Goal: Task Accomplishment & Management: Use online tool/utility

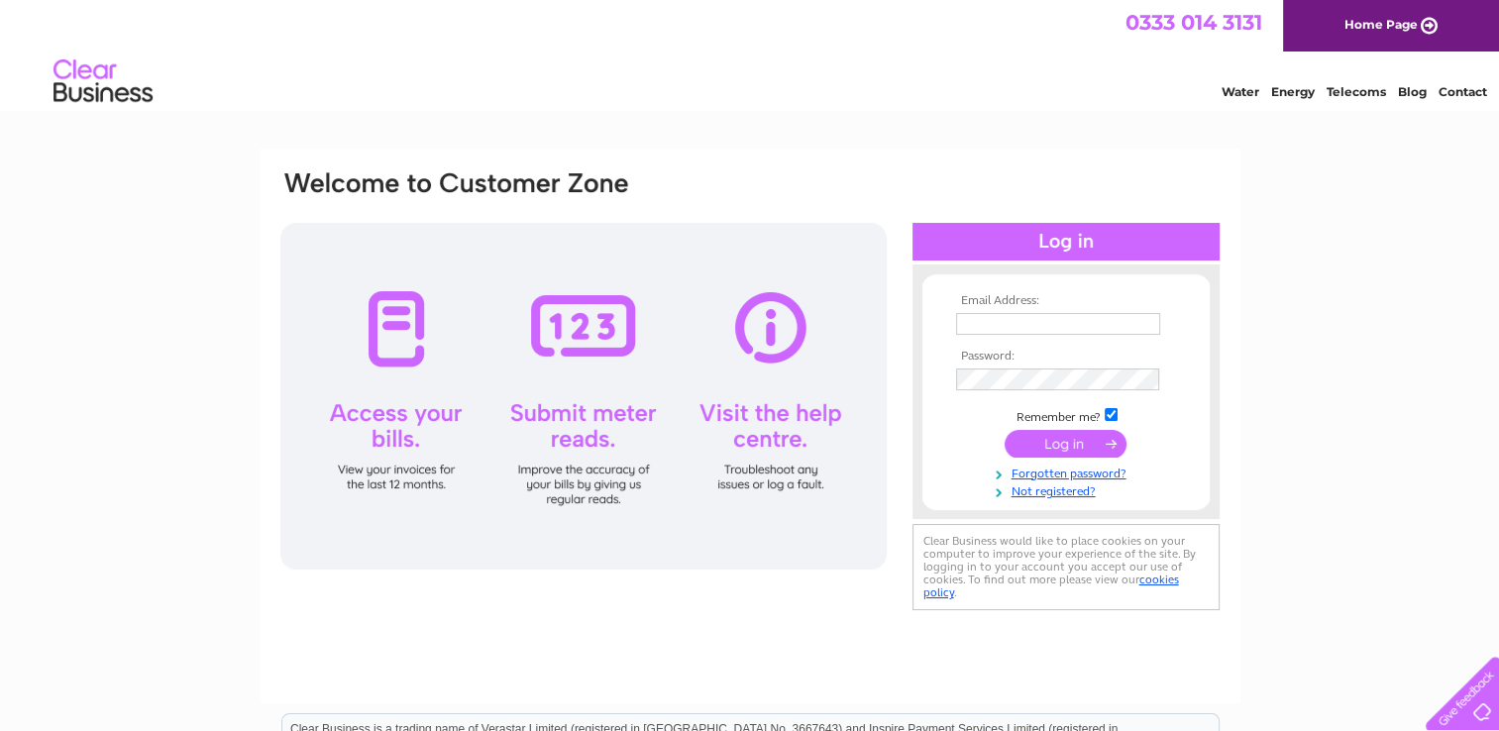
click at [1030, 323] on input "text" at bounding box center [1058, 324] width 204 height 22
type input "[EMAIL_ADDRESS][DOMAIN_NAME]"
click at [1054, 444] on input "submit" at bounding box center [1066, 444] width 122 height 28
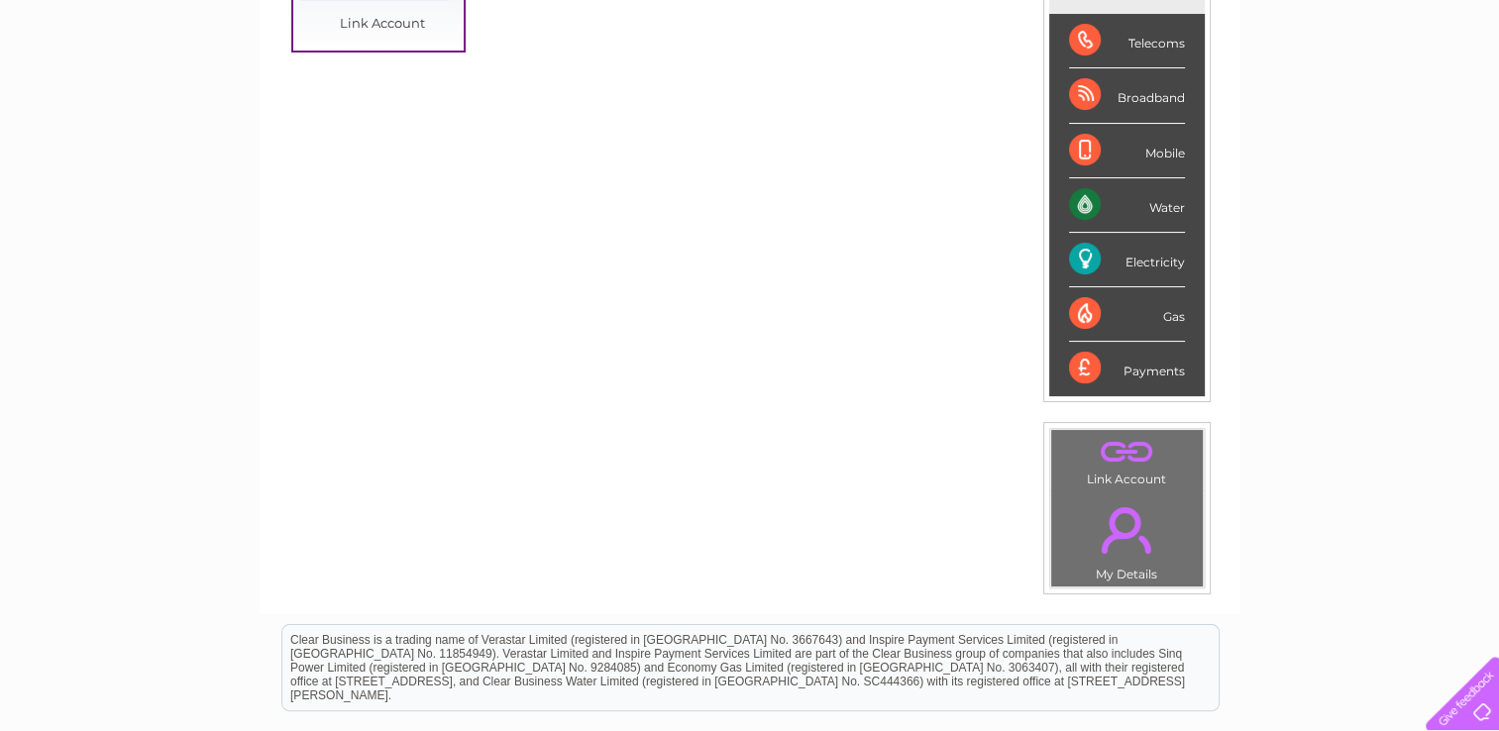
scroll to position [312, 0]
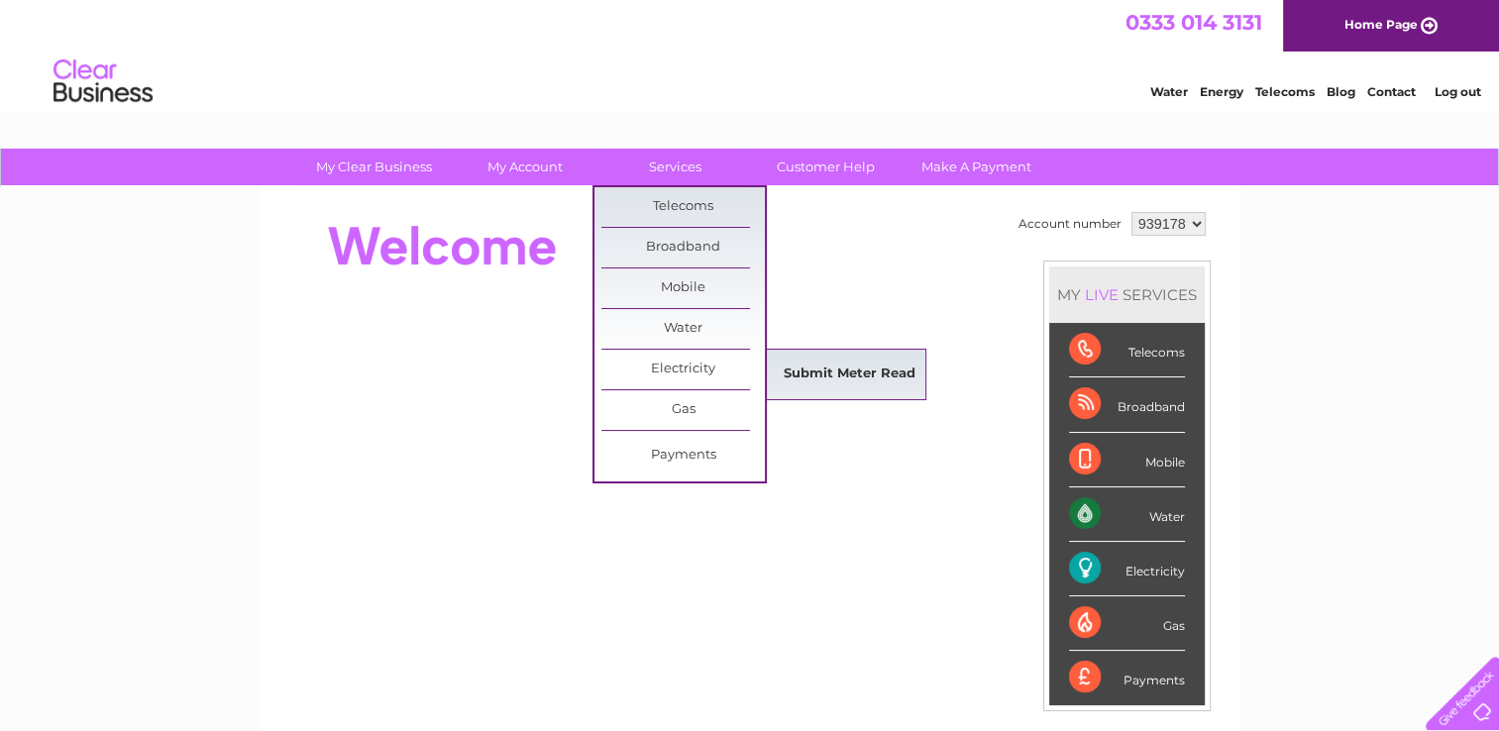
click at [805, 372] on link "Submit Meter Read" at bounding box center [850, 375] width 164 height 40
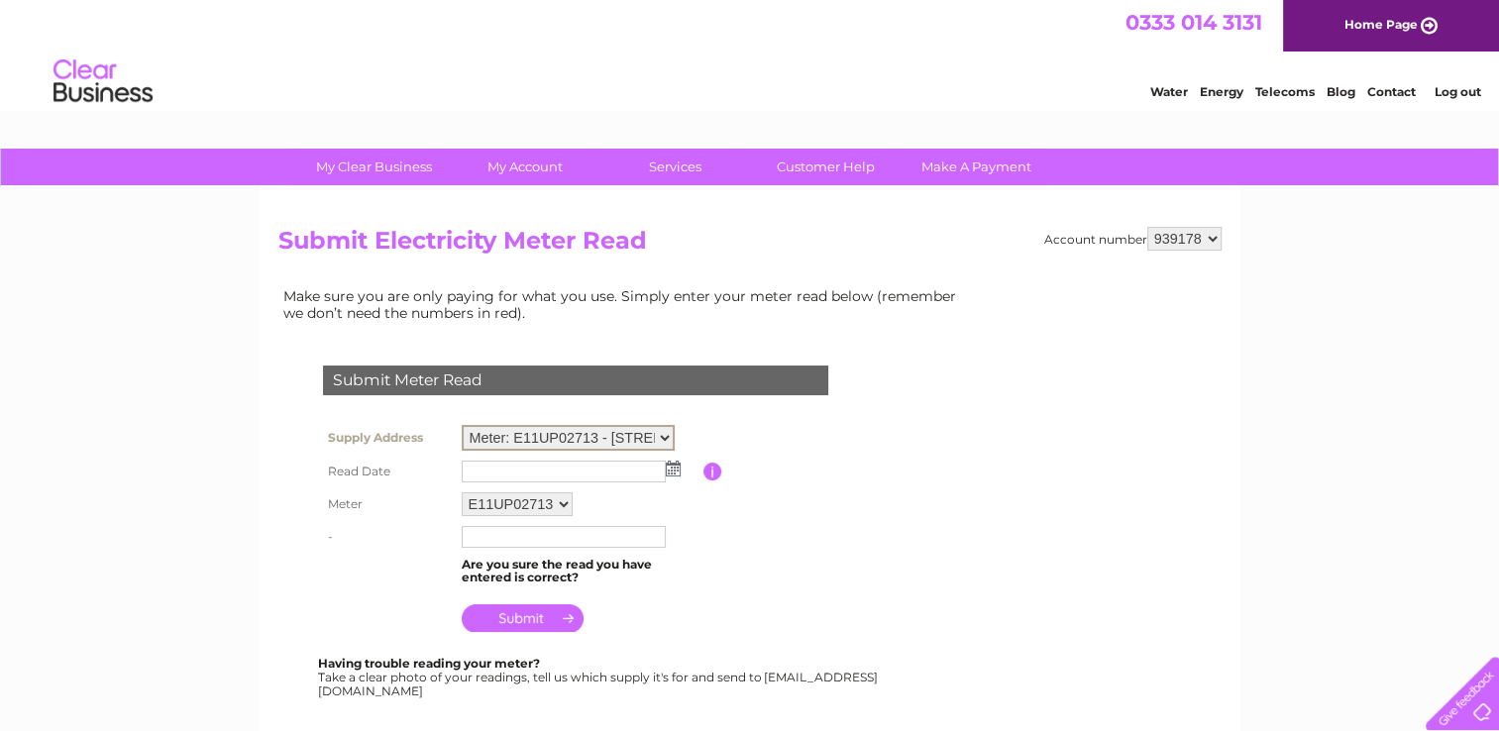
click at [633, 434] on select "Meter: E11UP02713 - [STREET_ADDRESS] Meter: E16BG10223 - [GEOGRAPHIC_DATA] 6DJ …" at bounding box center [568, 438] width 213 height 26
select select "132860"
click at [462, 425] on select "Meter: E11UP02713 - 82 Channel Street, Galashiels, TD1 1BD Meter: E16BG10223 - …" at bounding box center [568, 438] width 213 height 26
click at [674, 470] on img at bounding box center [673, 467] width 15 height 16
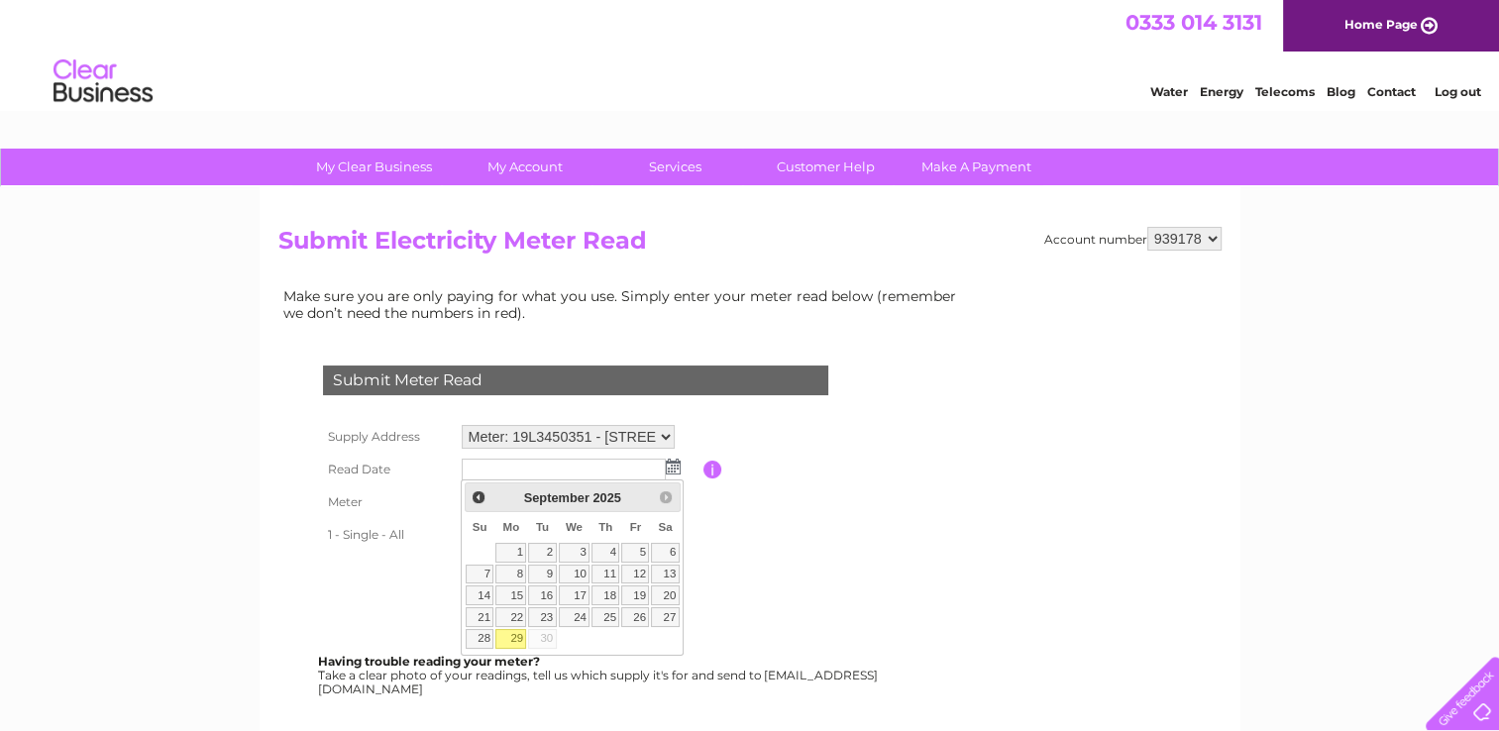
click at [512, 641] on link "29" at bounding box center [510, 639] width 31 height 20
type input "2025/09/29"
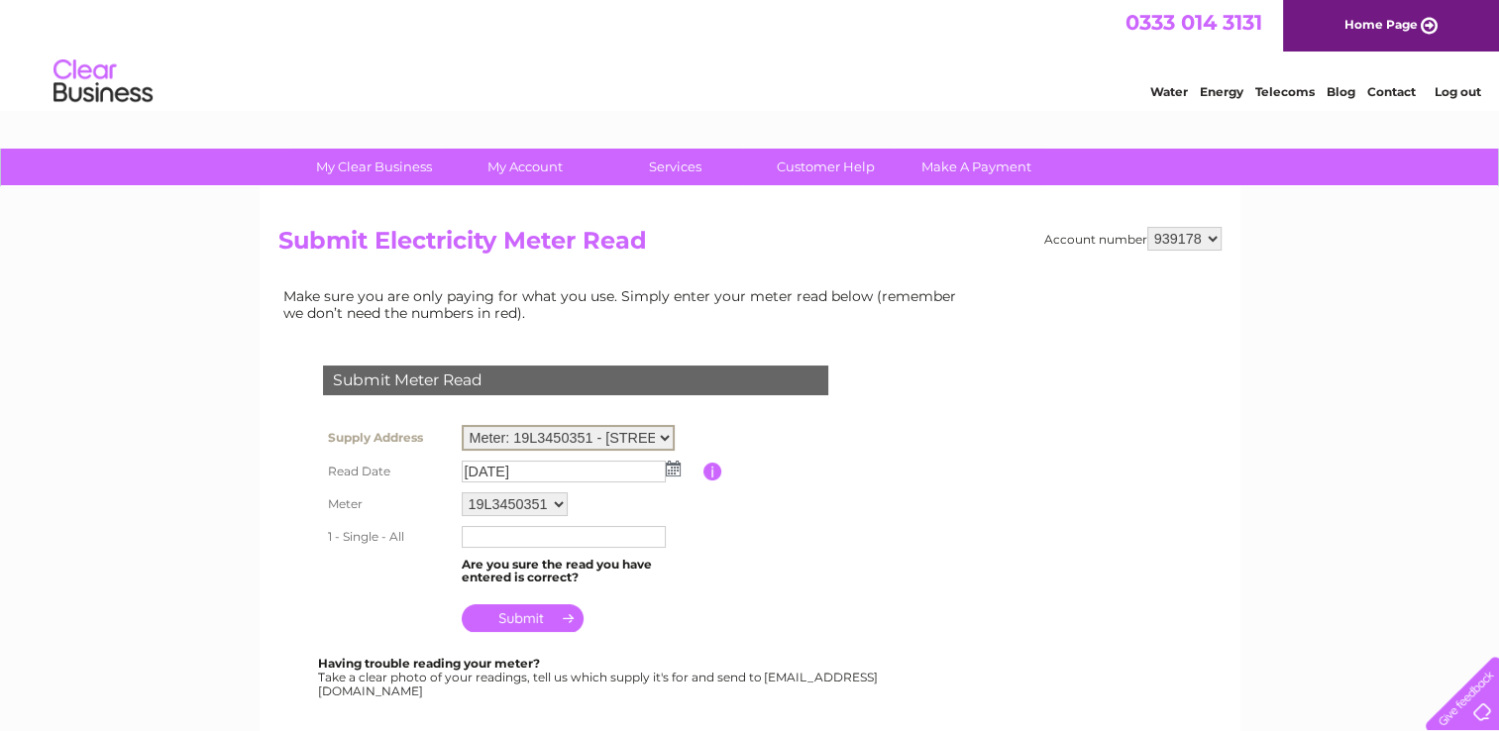
click at [667, 429] on select "Meter: E11UP02713 - 82 Channel Street, Galashiels, TD1 1BD Meter: E16BG10223 - …" at bounding box center [568, 438] width 213 height 26
click at [532, 532] on input "text" at bounding box center [565, 536] width 206 height 24
type input "0"
click at [510, 620] on input "submit" at bounding box center [523, 617] width 122 height 28
